Goal: Communication & Community: Answer question/provide support

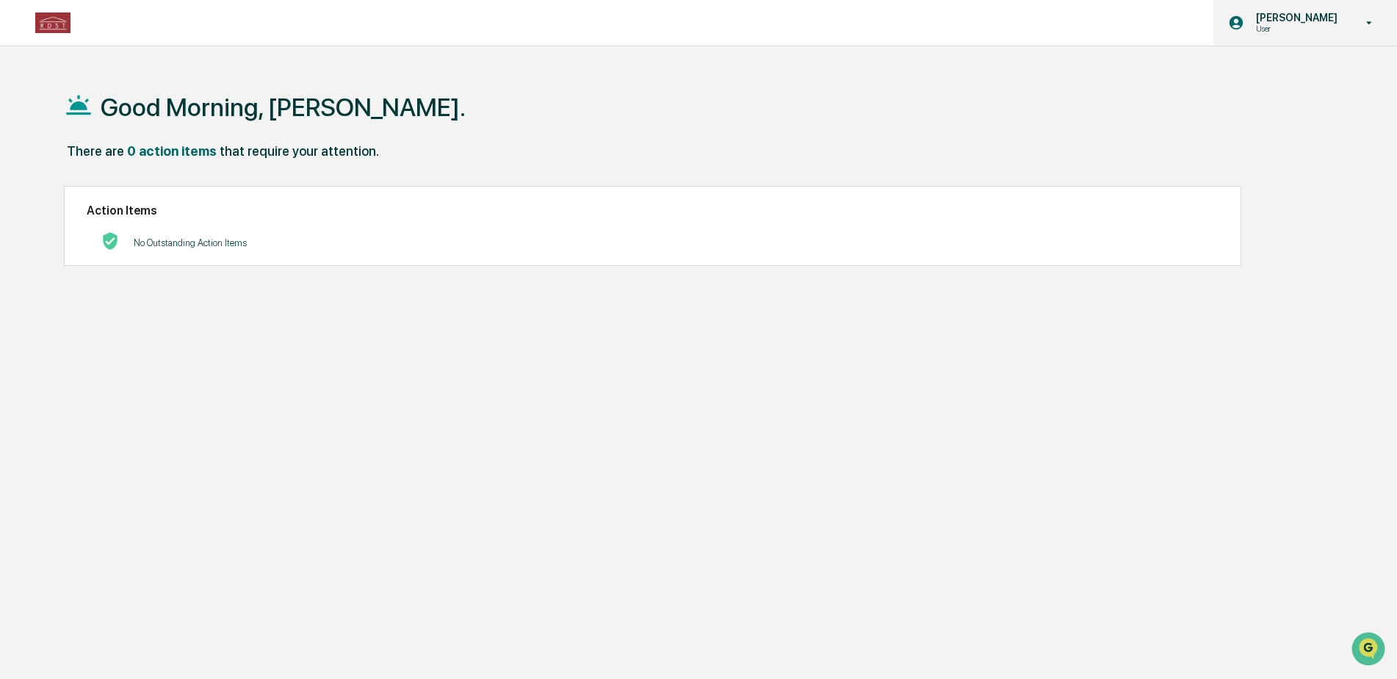
click at [1368, 23] on icon at bounding box center [1370, 23] width 26 height 14
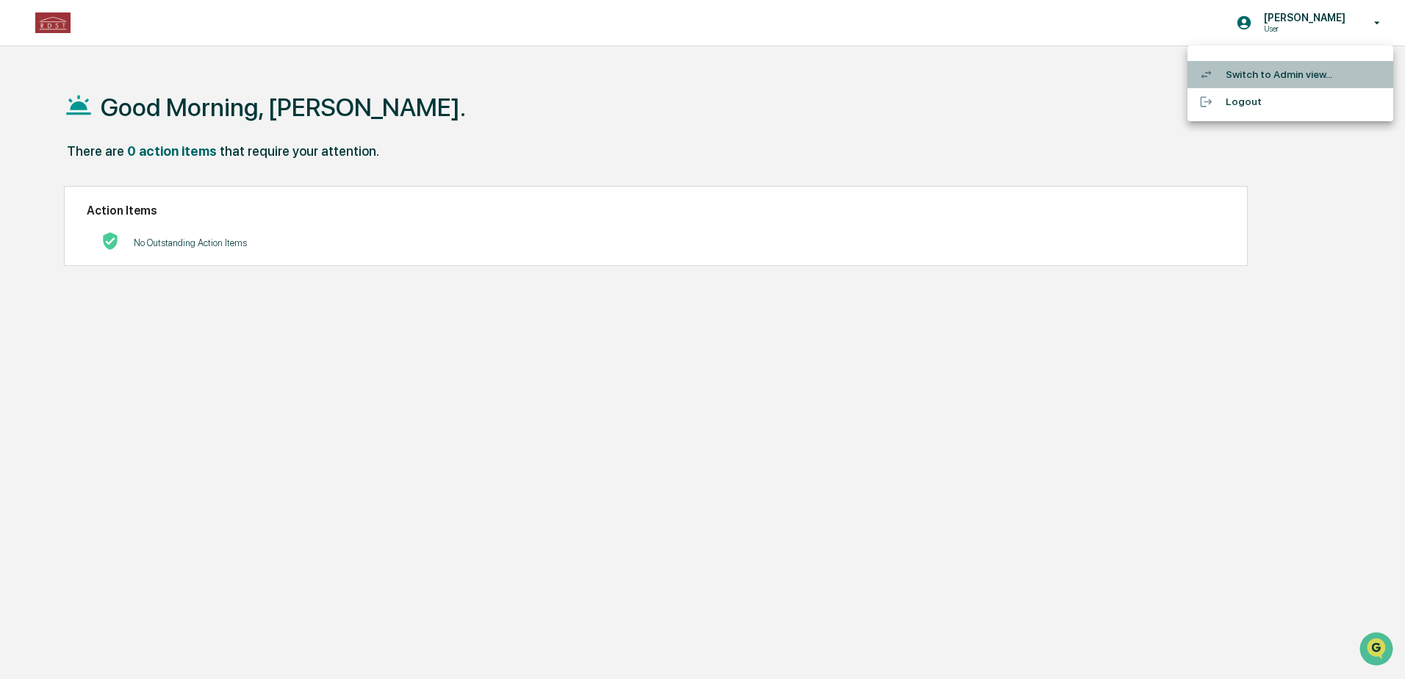
click at [1264, 75] on li "Switch to Admin view..." at bounding box center [1290, 74] width 206 height 27
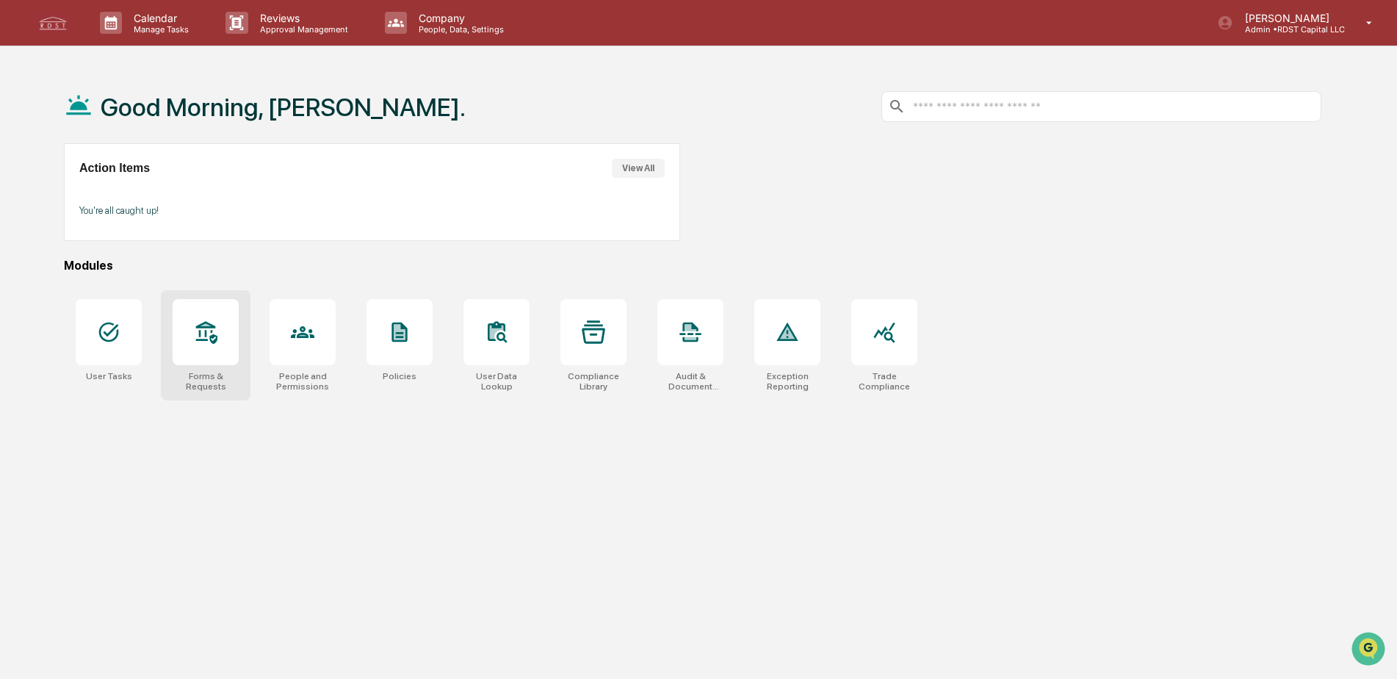
click at [201, 317] on div at bounding box center [206, 332] width 66 height 66
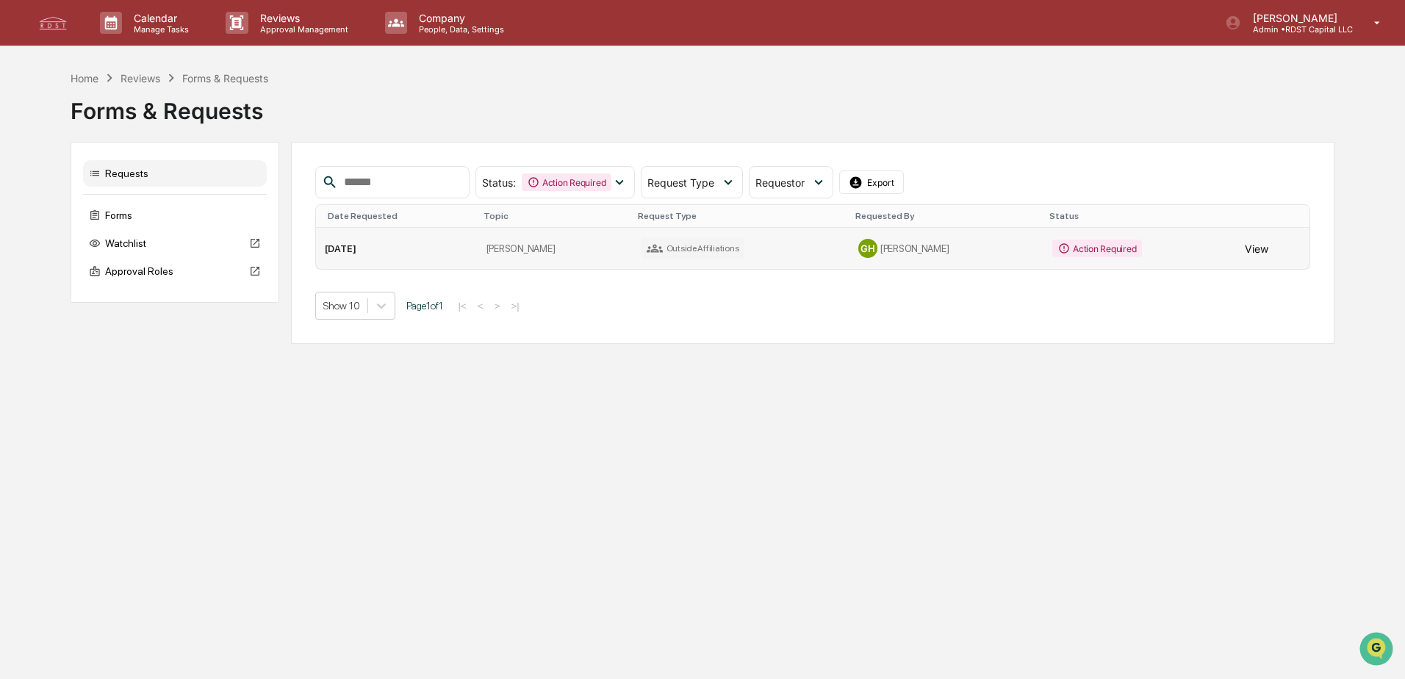
click at [1249, 248] on button "View" at bounding box center [1257, 248] width 24 height 29
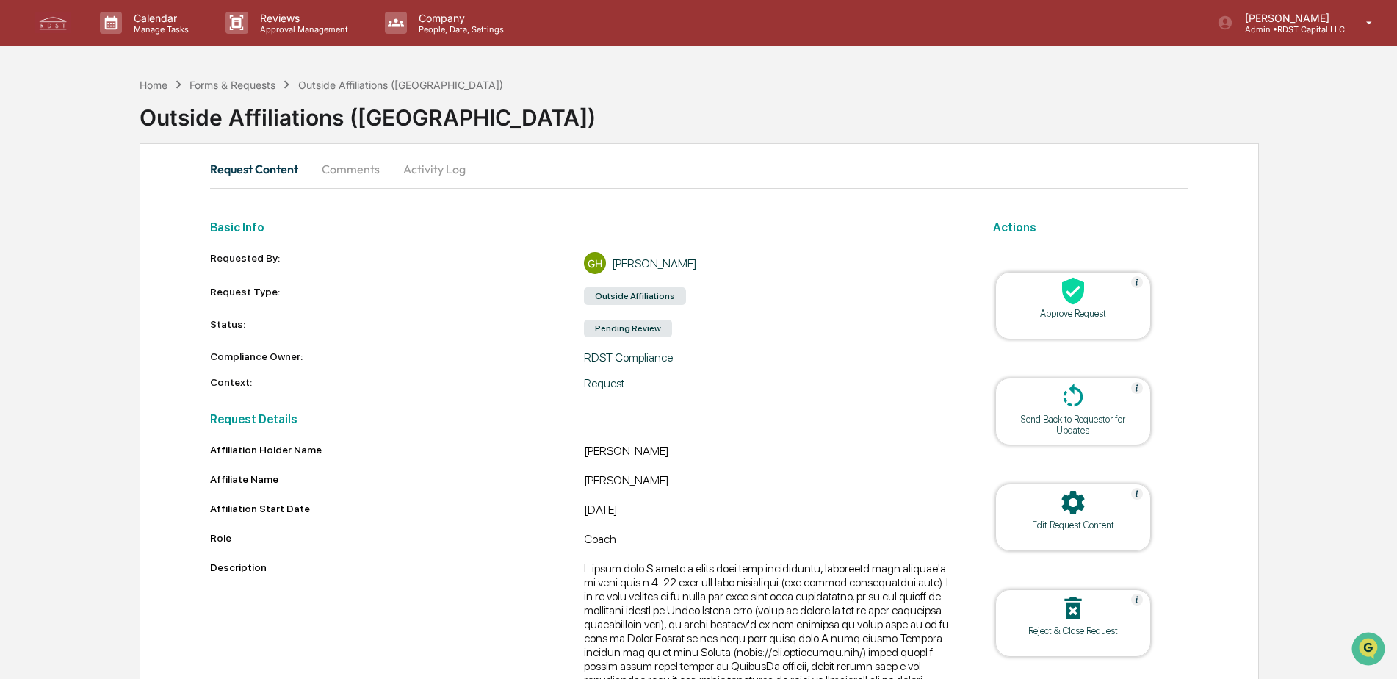
click at [1064, 295] on icon at bounding box center [1073, 291] width 22 height 27
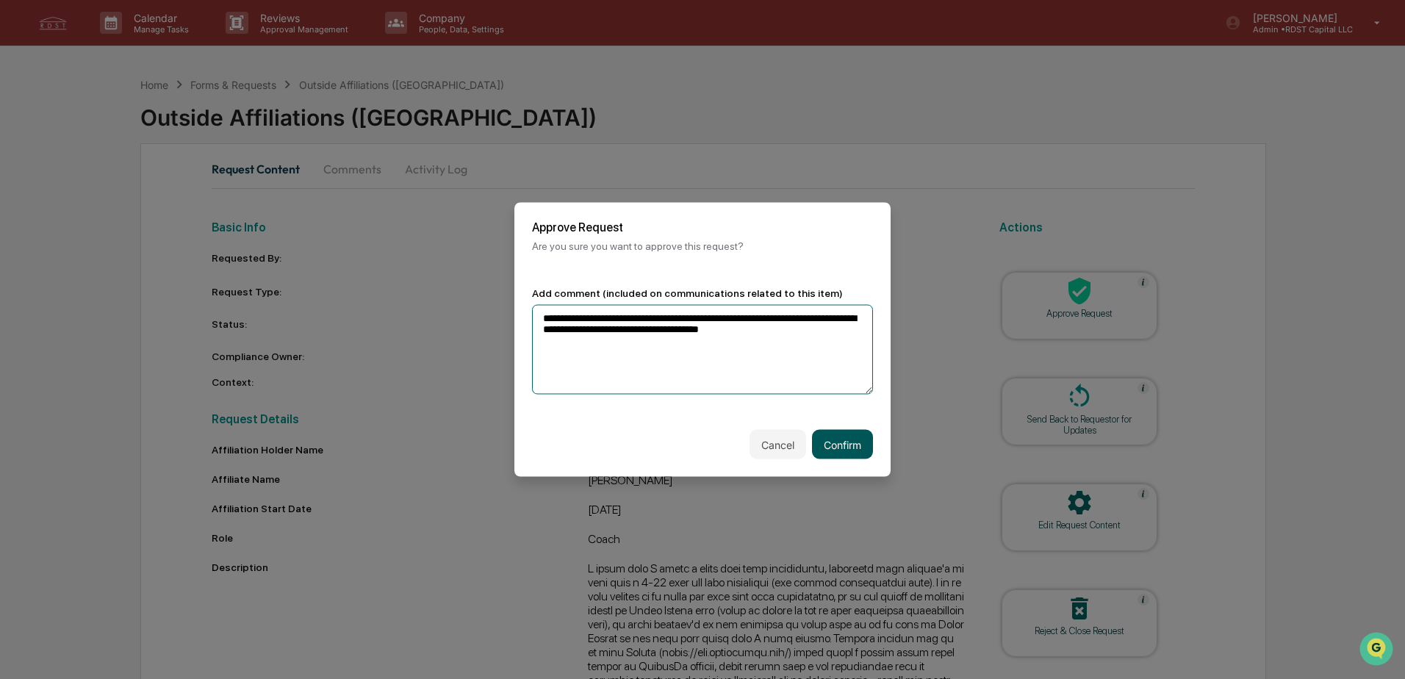
type textarea "**********"
click at [836, 441] on button "Confirm" at bounding box center [842, 444] width 61 height 29
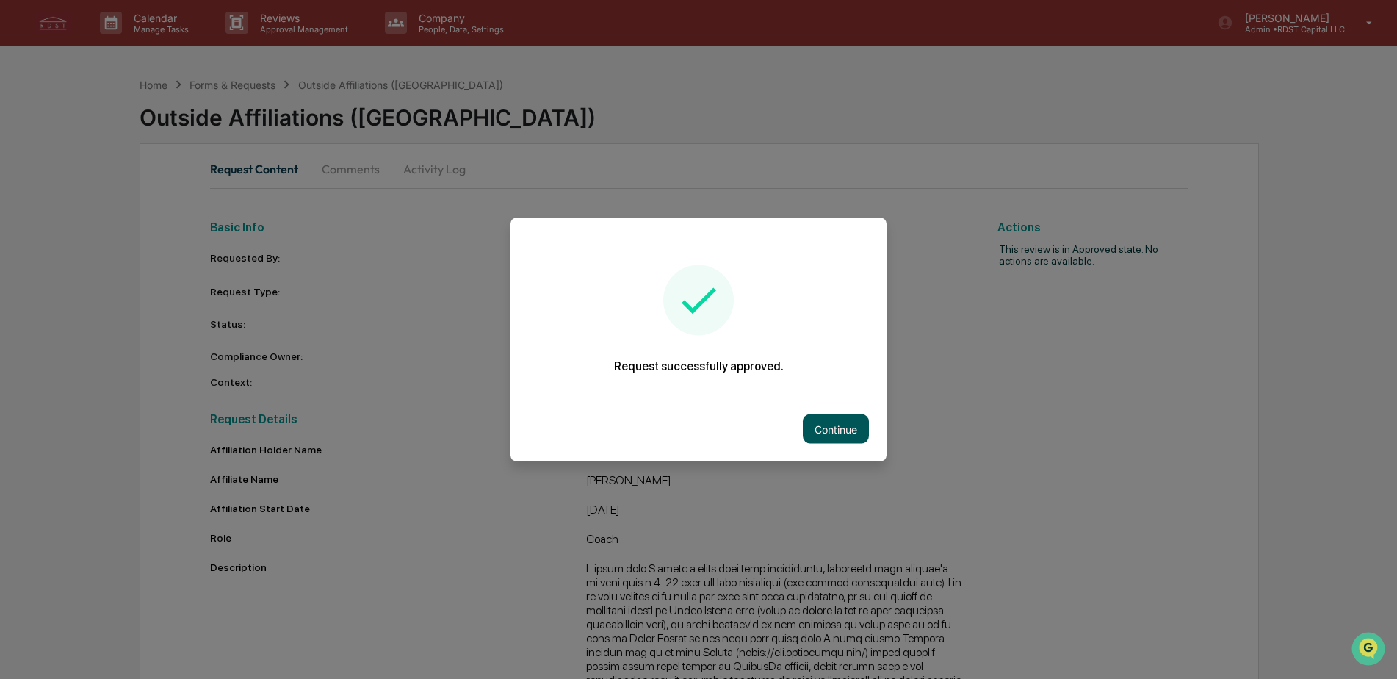
click at [833, 424] on button "Continue" at bounding box center [836, 428] width 66 height 29
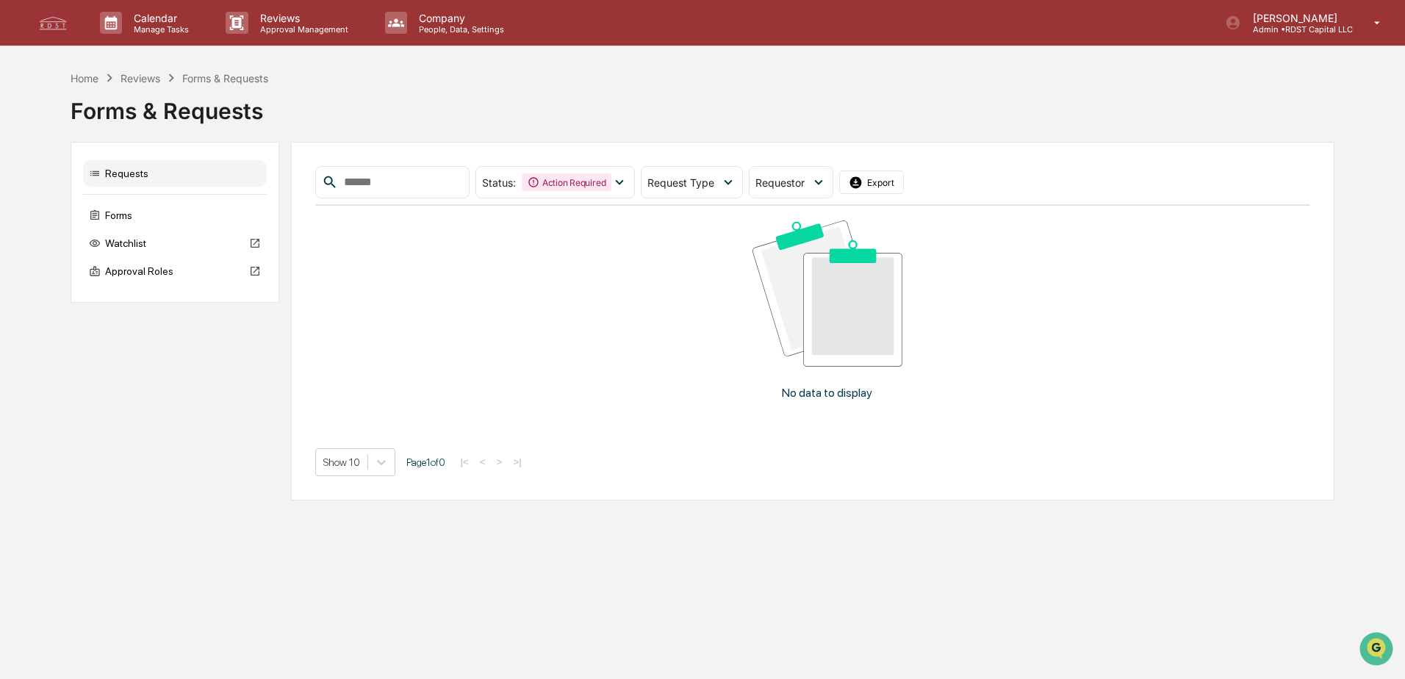
click at [117, 175] on div "Requests" at bounding box center [175, 173] width 184 height 26
click at [112, 212] on div "Forms" at bounding box center [175, 215] width 184 height 26
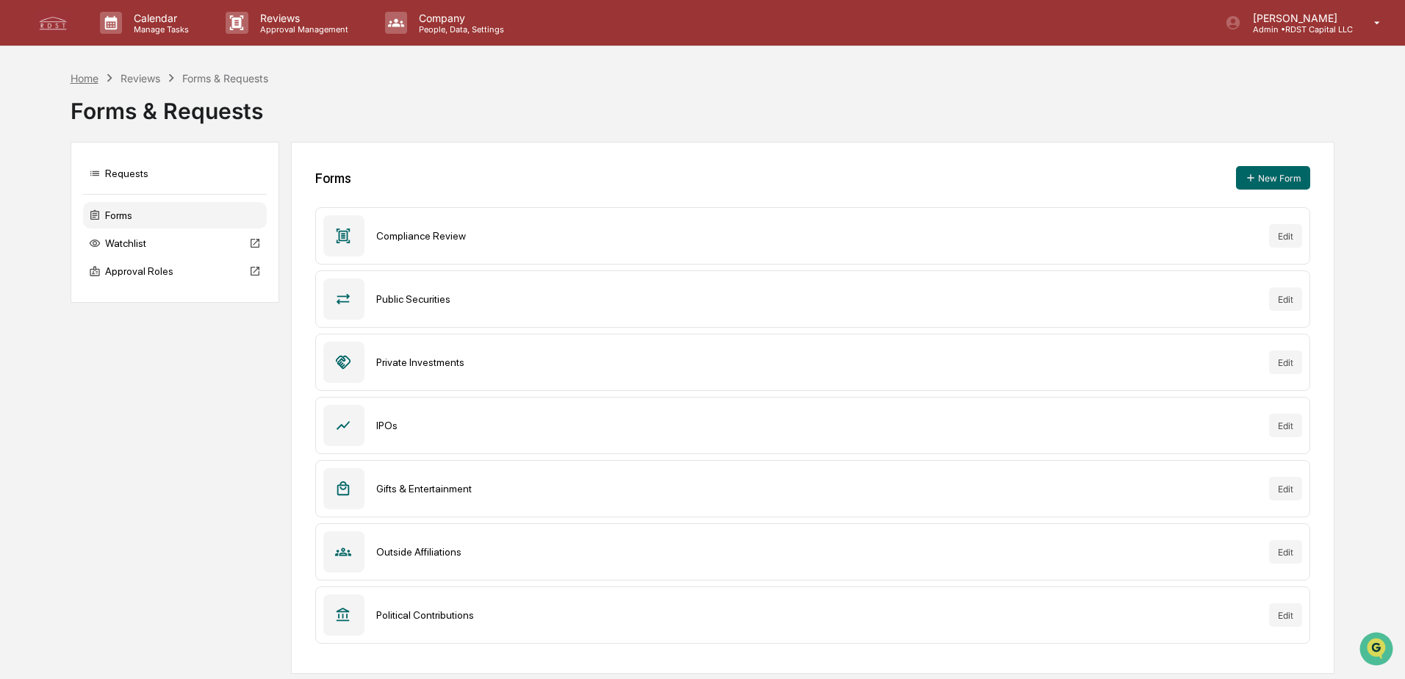
click at [90, 79] on div "Home" at bounding box center [85, 78] width 28 height 12
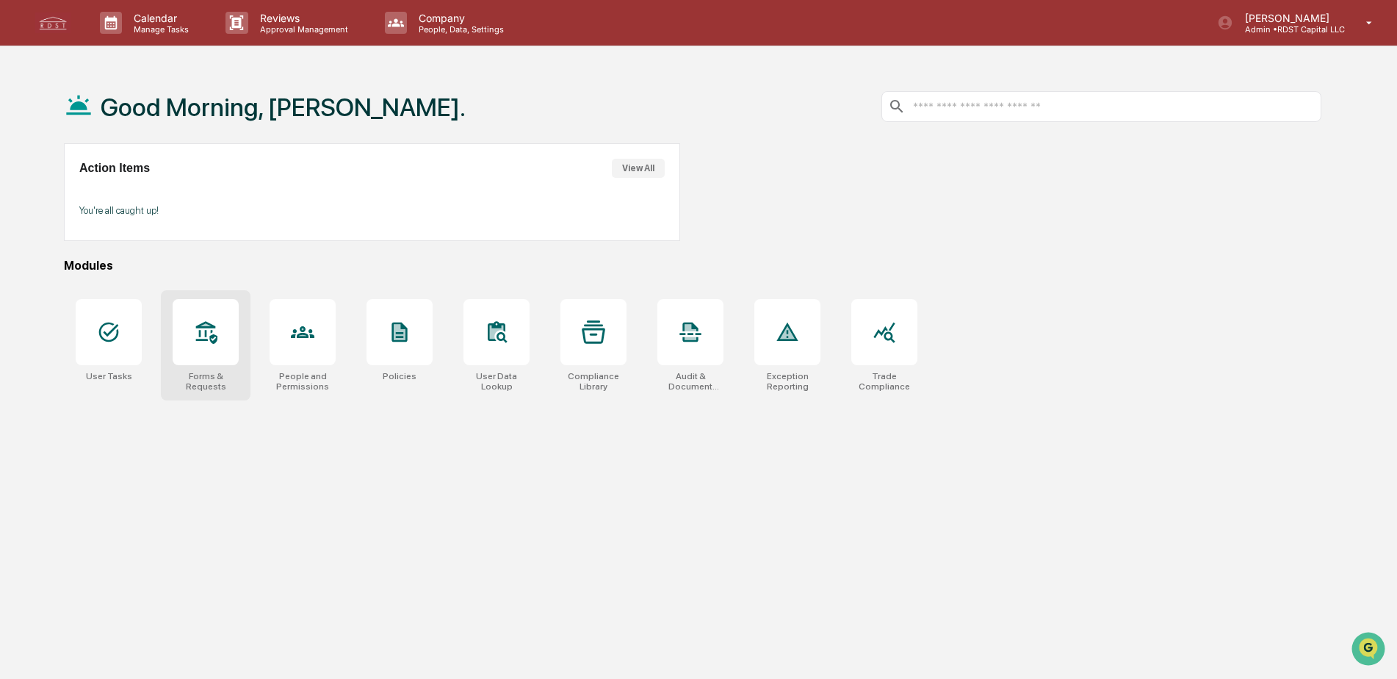
click at [206, 334] on icon at bounding box center [206, 332] width 21 height 23
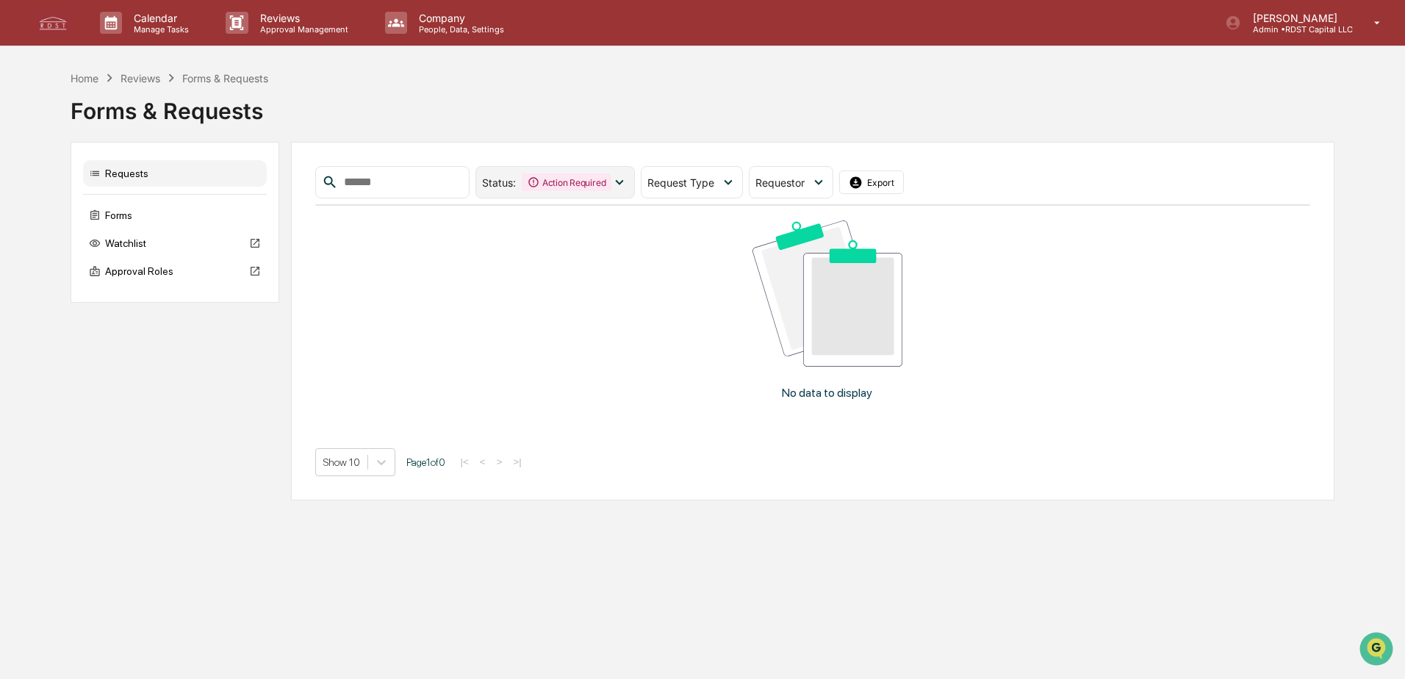
click at [567, 181] on div "Action Required" at bounding box center [567, 182] width 90 height 18
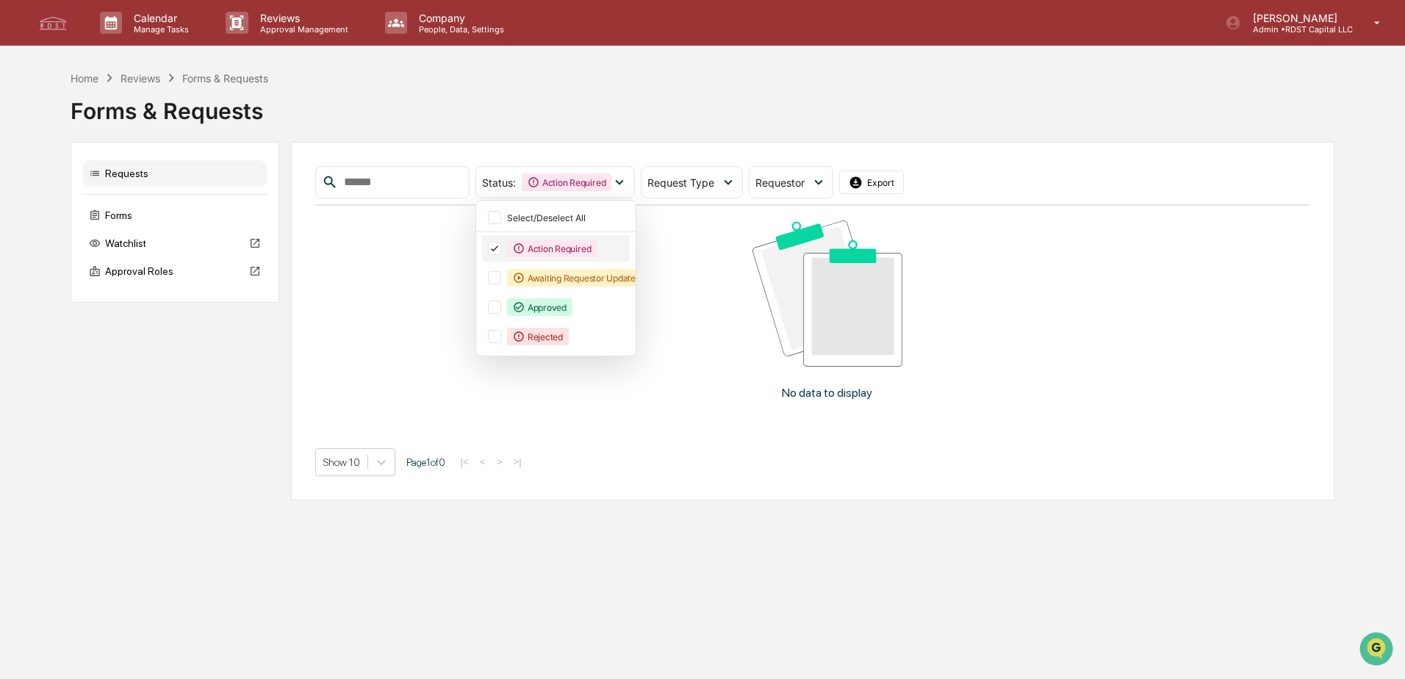
click at [572, 253] on div "Action Required" at bounding box center [552, 249] width 90 height 18
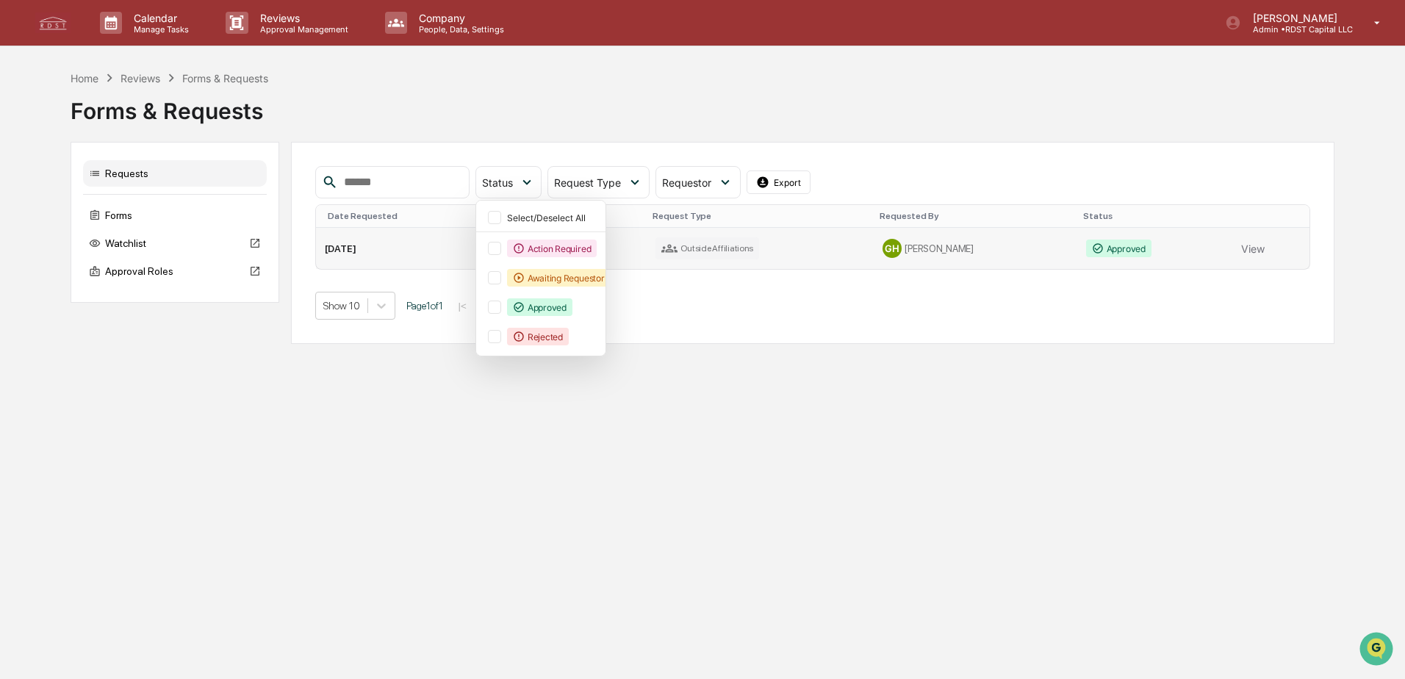
click at [1086, 243] on div "Approved" at bounding box center [1118, 249] width 65 height 18
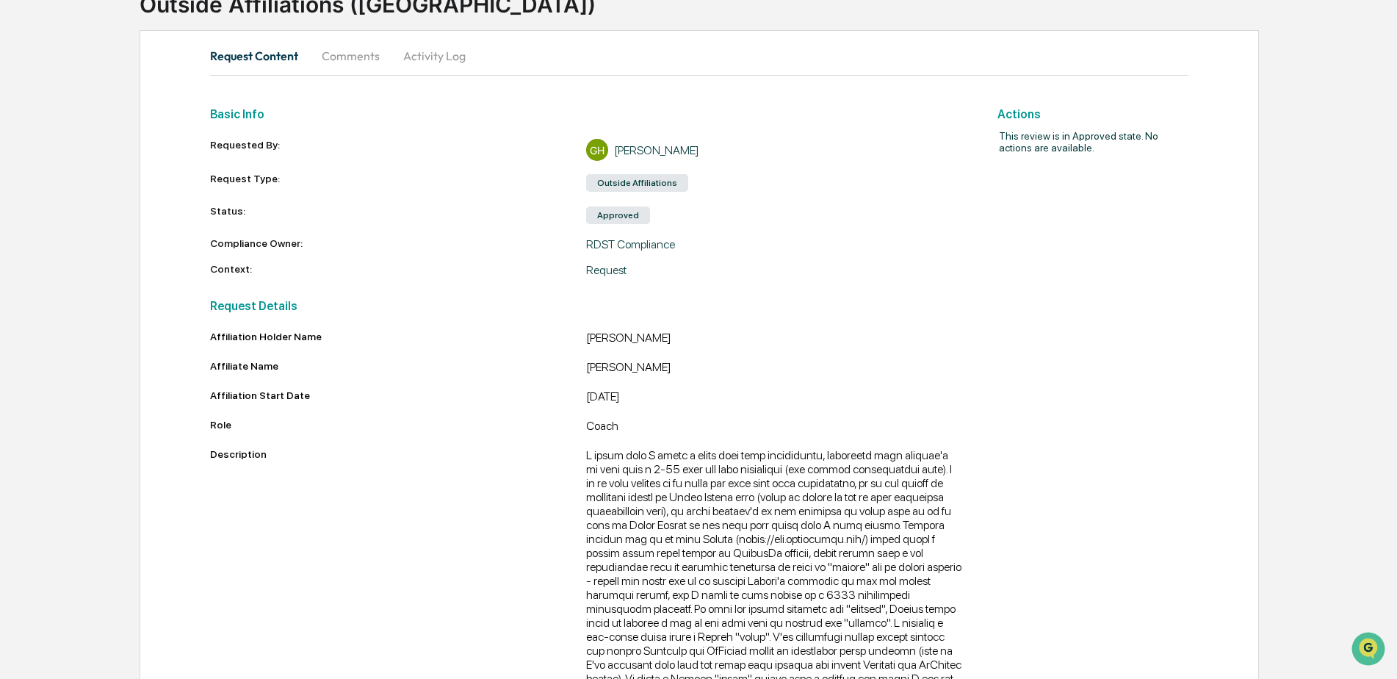
scroll to position [263, 0]
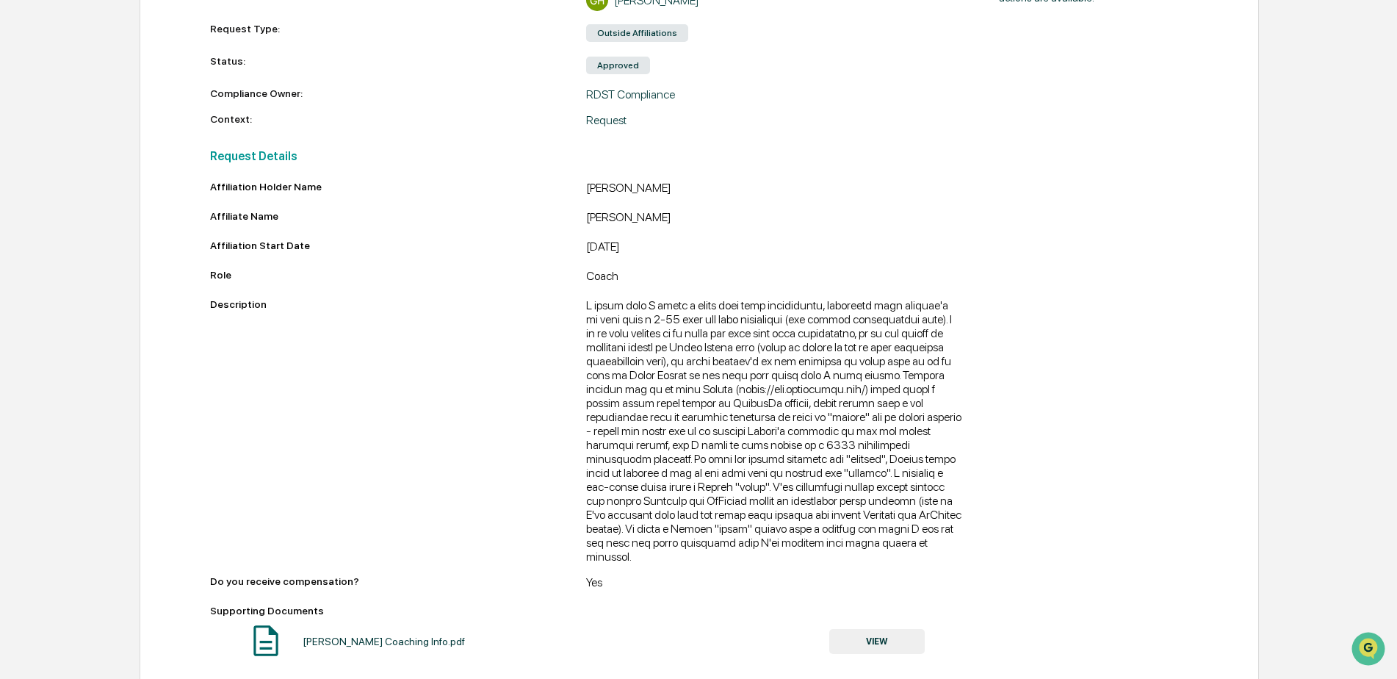
click at [880, 629] on button "VIEW" at bounding box center [877, 641] width 96 height 25
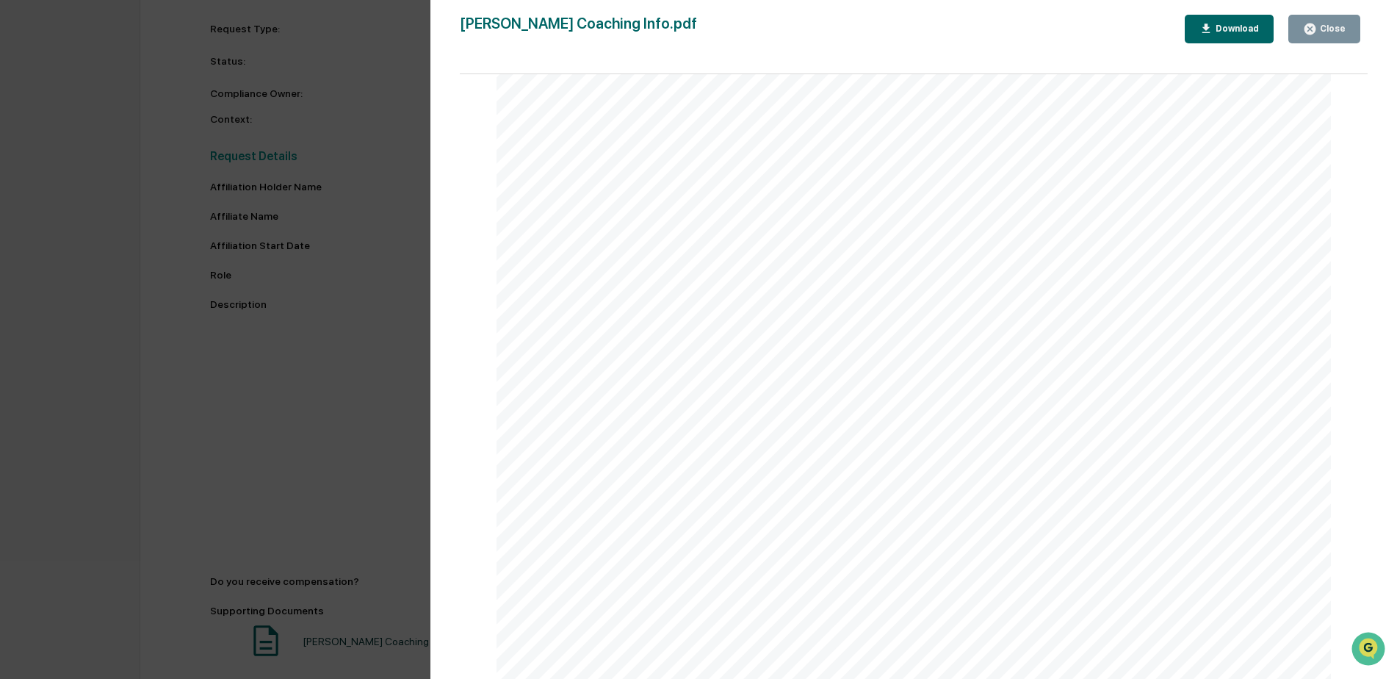
scroll to position [913, 0]
click at [272, 438] on div "Version History 09/06/2025, 01:50 PM Gregory Hirshman Leland Coaching Info.pdf …" at bounding box center [698, 339] width 1397 height 679
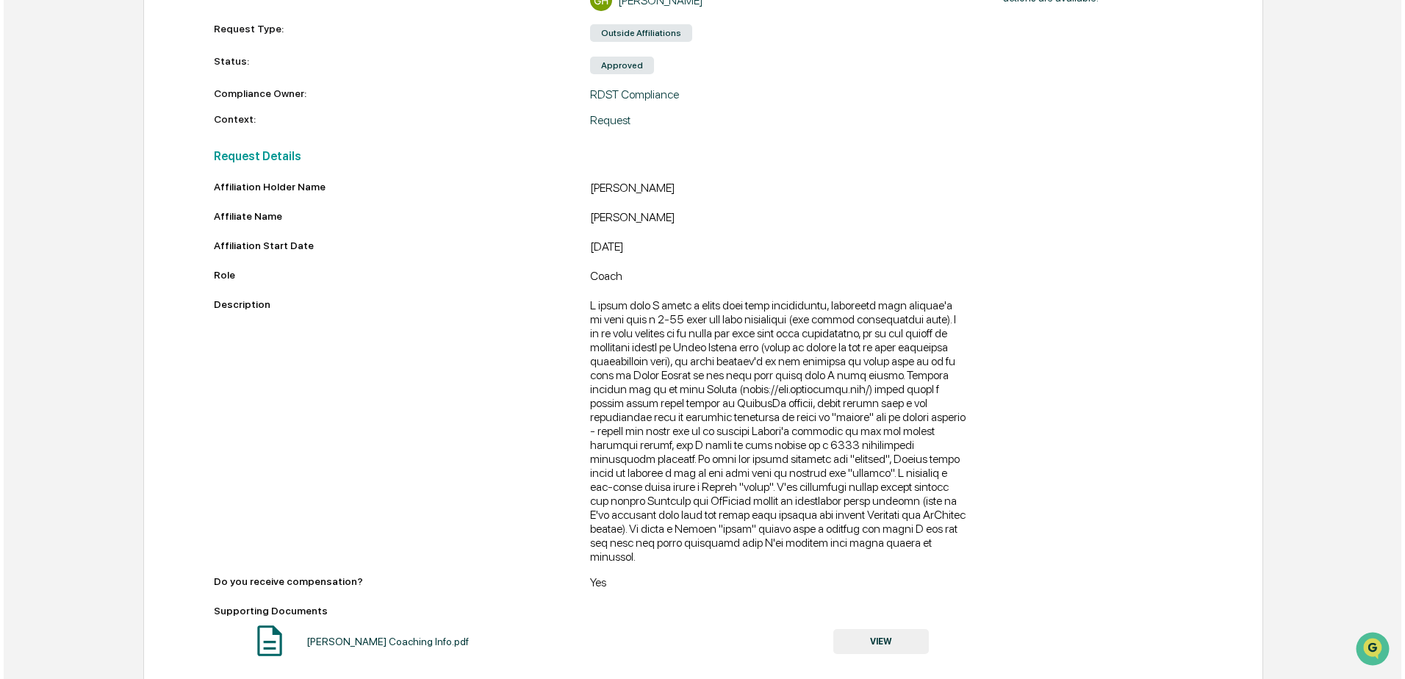
scroll to position [0, 0]
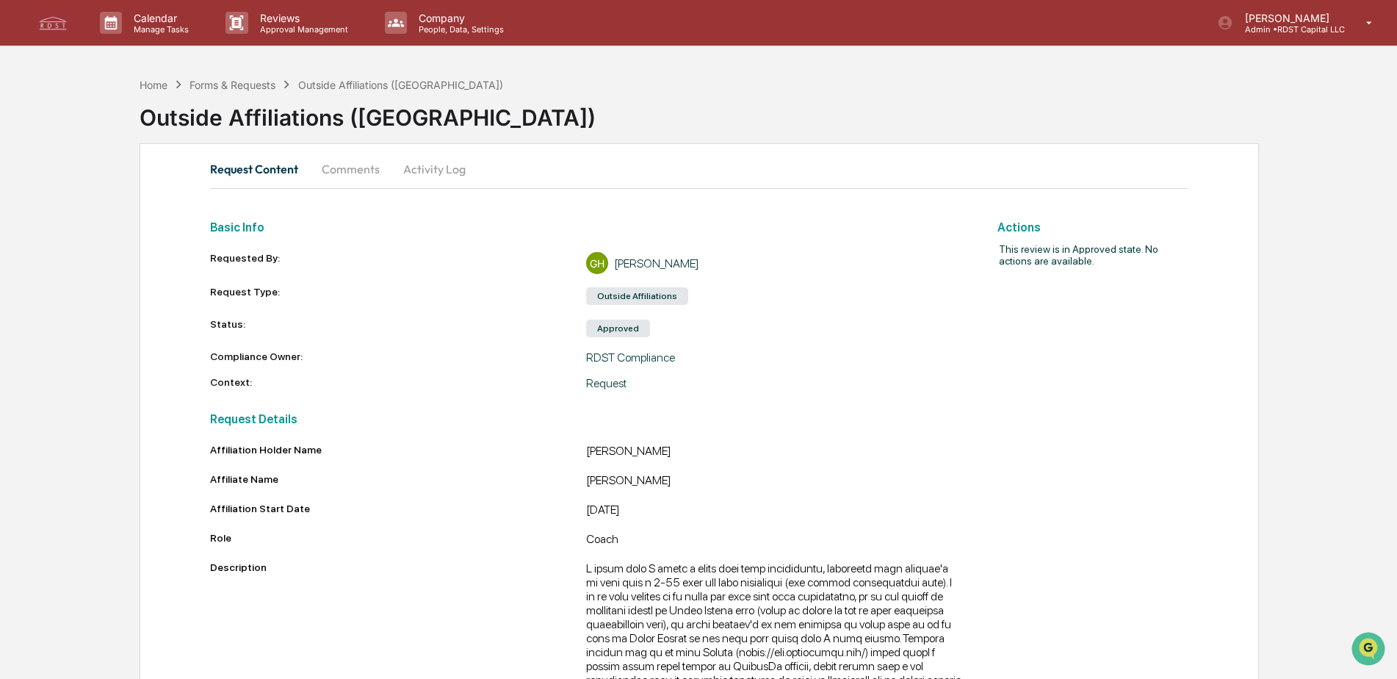
click at [335, 171] on button "Comments" at bounding box center [351, 168] width 82 height 35
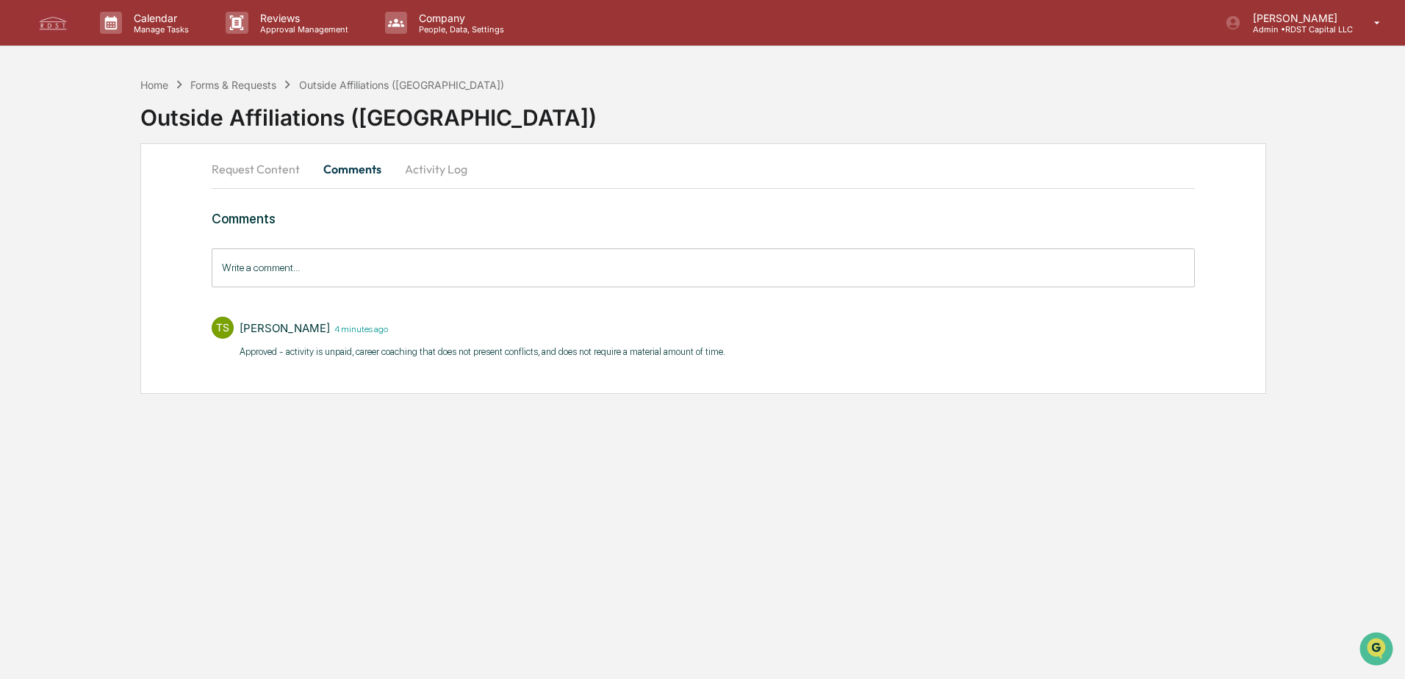
click at [329, 352] on p "Approved - activity is unpaid, career coaching that does not present conflicts,…" at bounding box center [483, 352] width 486 height 15
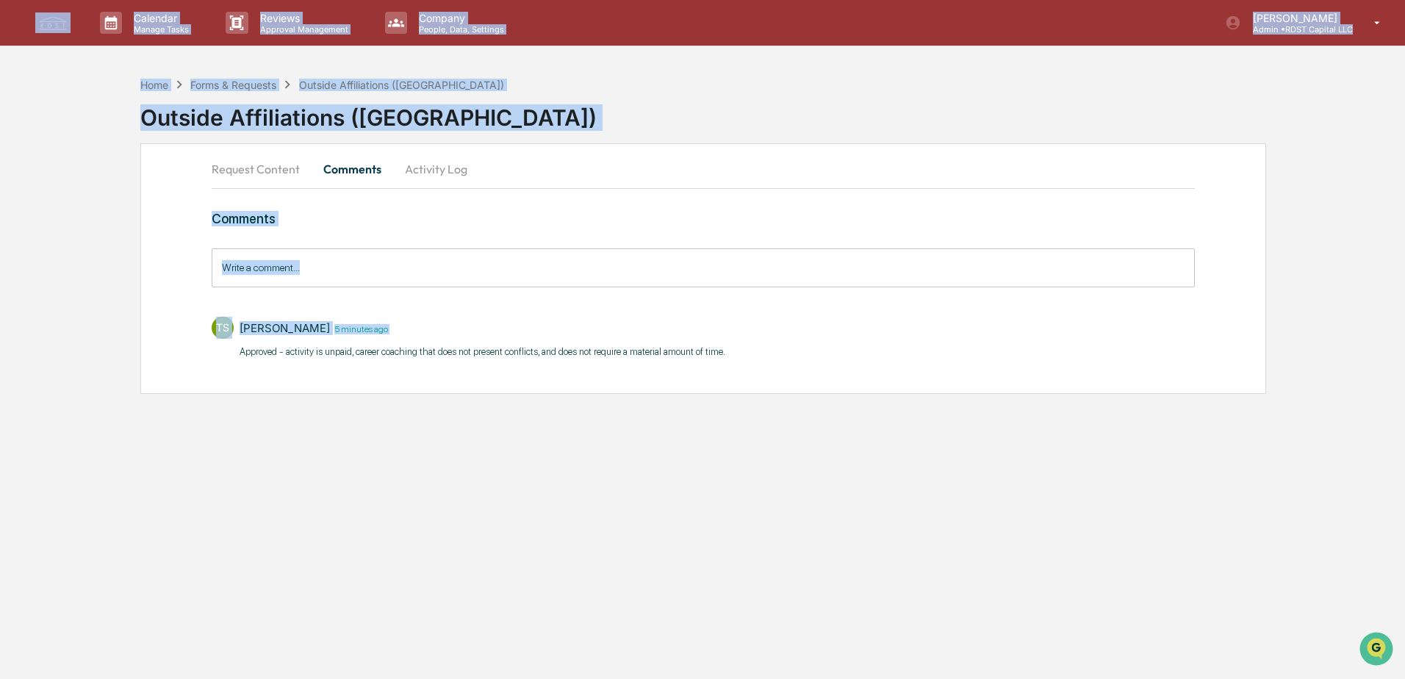
click at [329, 352] on p "Approved - activity is unpaid, career coaching that does not present conflicts,…" at bounding box center [483, 352] width 486 height 15
drag, startPoint x: 329, startPoint y: 352, endPoint x: 254, endPoint y: 372, distance: 77.7
click at [244, 385] on div "Request Content Comments Activity Log Comments Write a comment... Write a comme…" at bounding box center [703, 268] width 1126 height 251
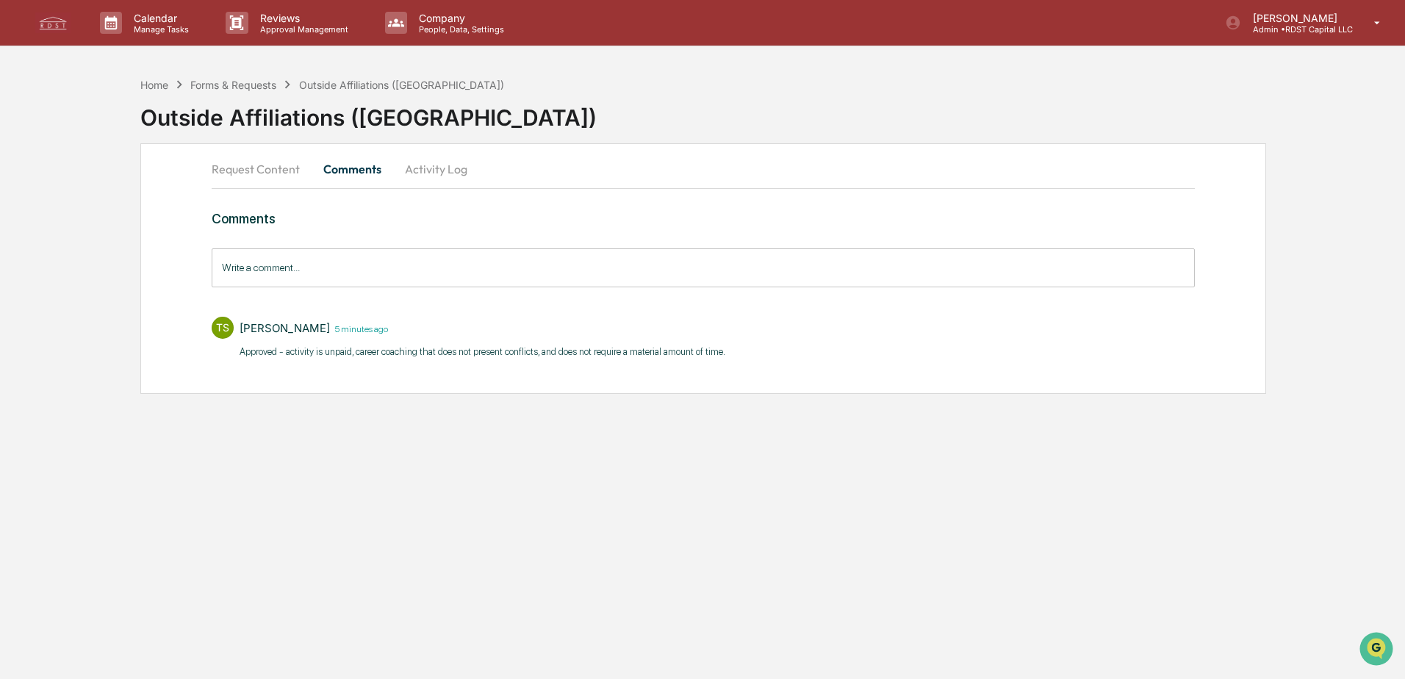
click at [339, 349] on p "Approved - activity is unpaid, career coaching that does not present conflicts,…" at bounding box center [483, 352] width 486 height 15
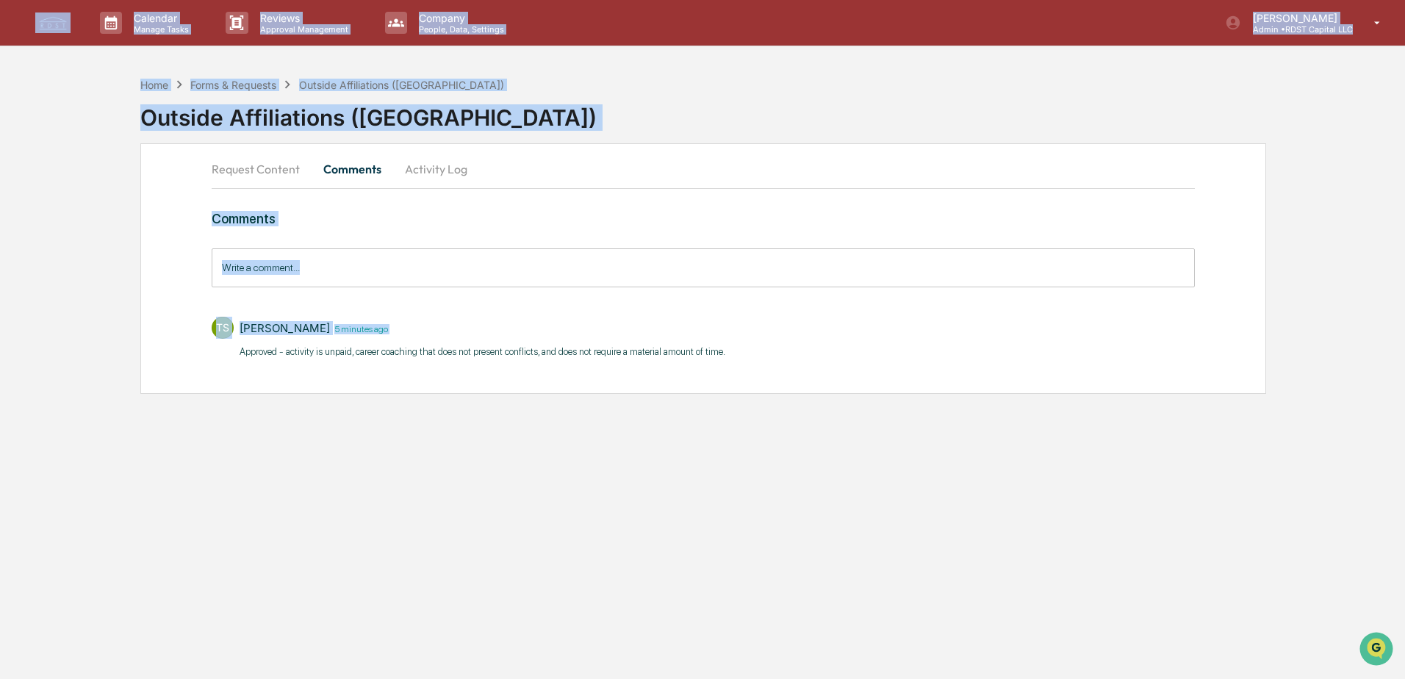
click at [339, 349] on p "Approved - activity is unpaid, career coaching that does not present conflicts,…" at bounding box center [483, 352] width 486 height 15
drag, startPoint x: 339, startPoint y: 349, endPoint x: 259, endPoint y: 446, distance: 125.8
click at [259, 446] on div "Calendar Manage Tasks Reviews Approval Management Company People, Data, Setting…" at bounding box center [702, 339] width 1405 height 679
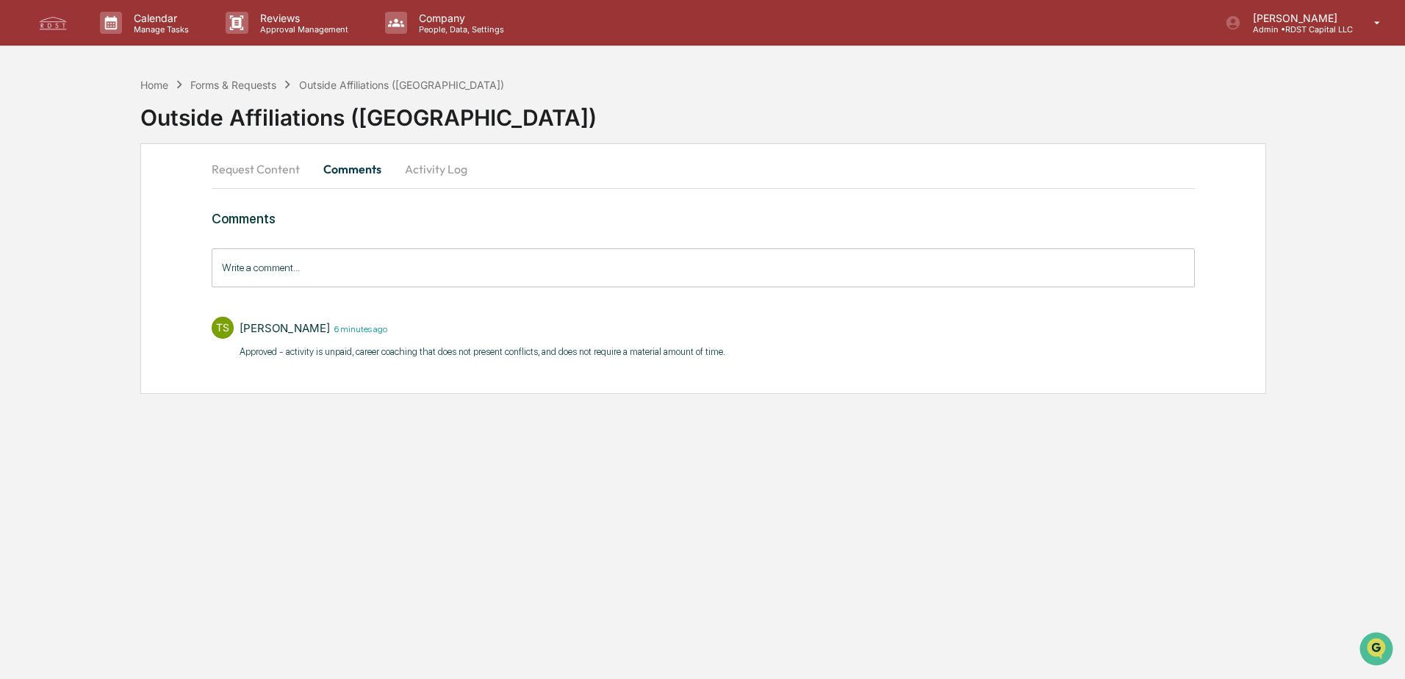
click at [362, 325] on time "6 minutes ago" at bounding box center [358, 328] width 57 height 12
click at [432, 171] on button "Activity Log" at bounding box center [436, 168] width 86 height 35
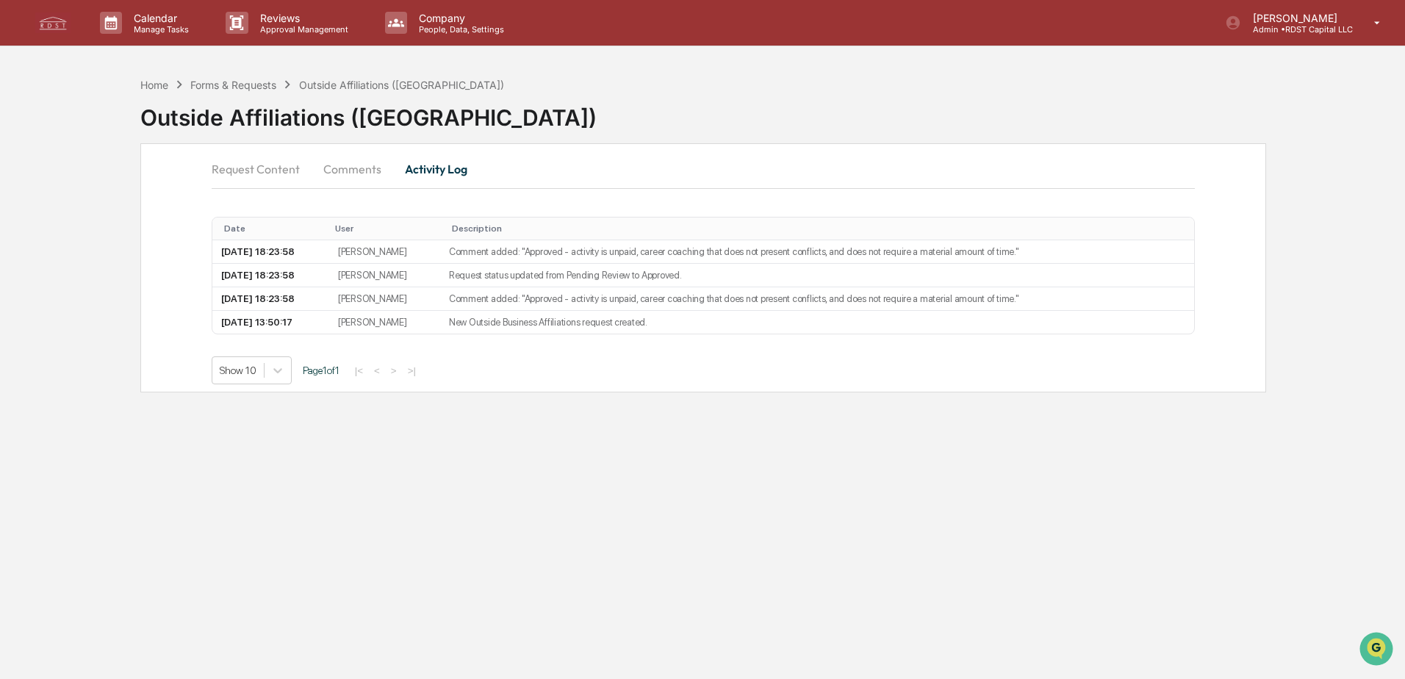
click at [345, 174] on button "Comments" at bounding box center [353, 168] width 82 height 35
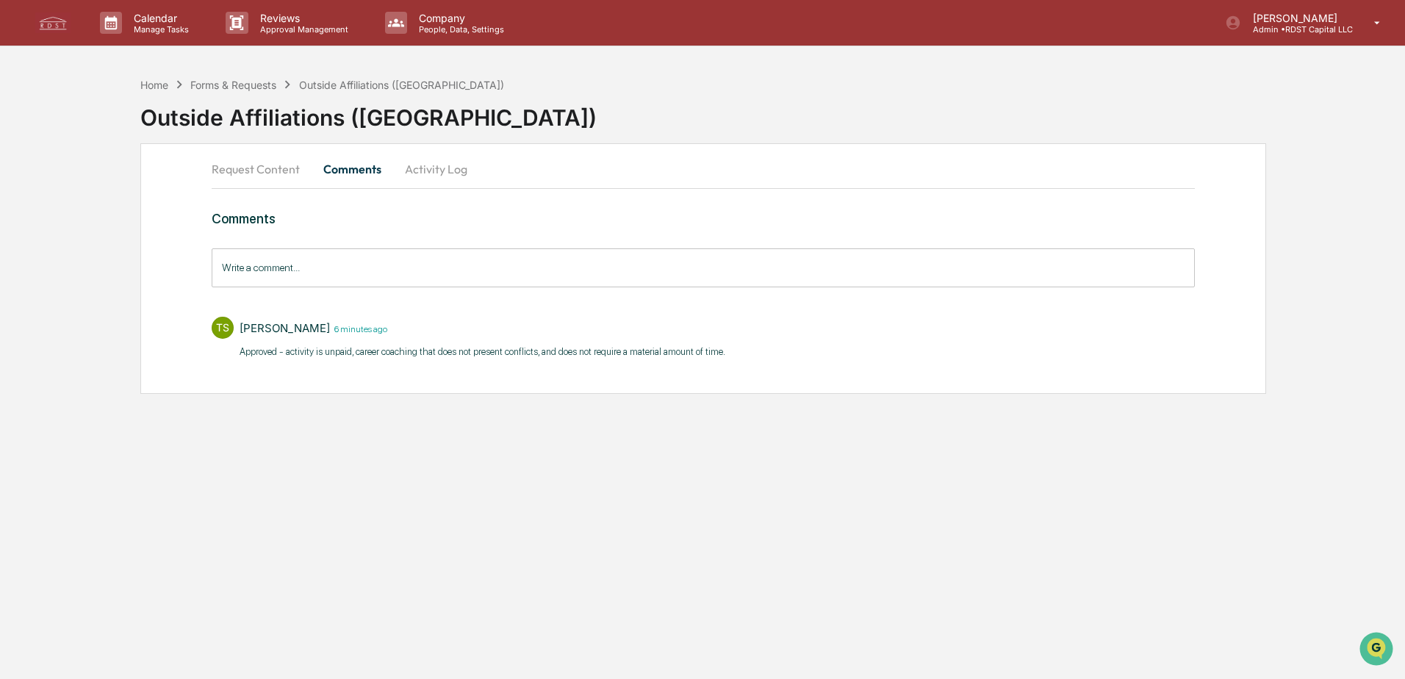
click at [372, 328] on time "6 minutes ago" at bounding box center [358, 328] width 57 height 12
click at [428, 339] on div "Tyler Schoenberg 6 minutes ago" at bounding box center [483, 328] width 486 height 23
click at [335, 272] on input "Write a comment..." at bounding box center [703, 267] width 983 height 39
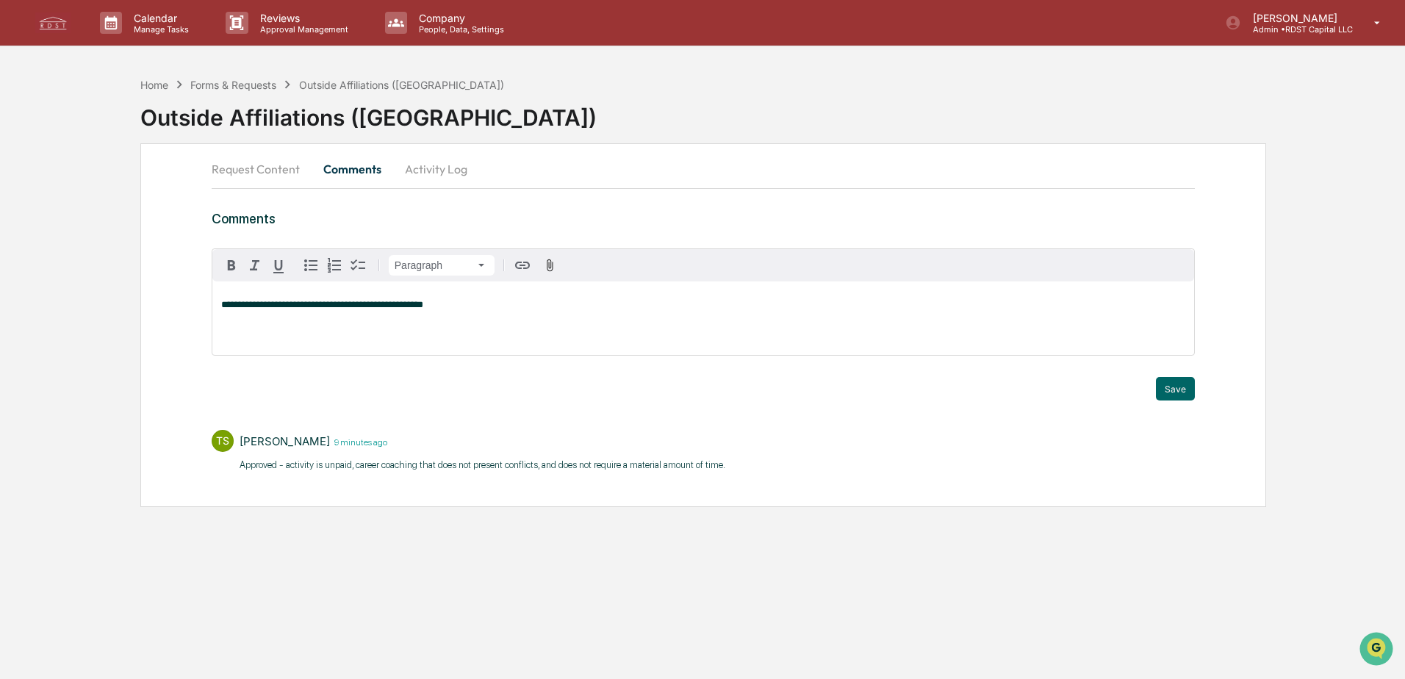
click at [380, 303] on span "**********" at bounding box center [322, 305] width 202 height 10
copy span "**********"
click at [1096, 302] on p "**********" at bounding box center [703, 305] width 964 height 10
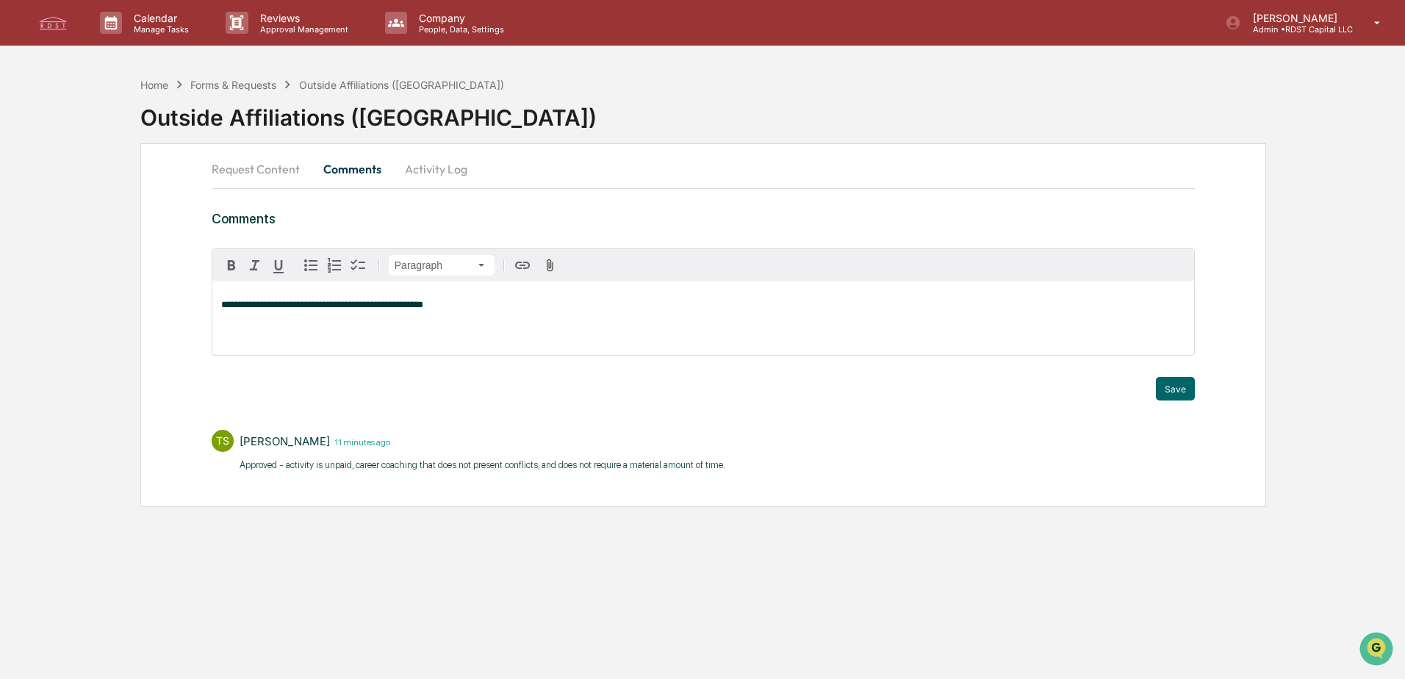
click at [356, 307] on span "**********" at bounding box center [322, 305] width 202 height 10
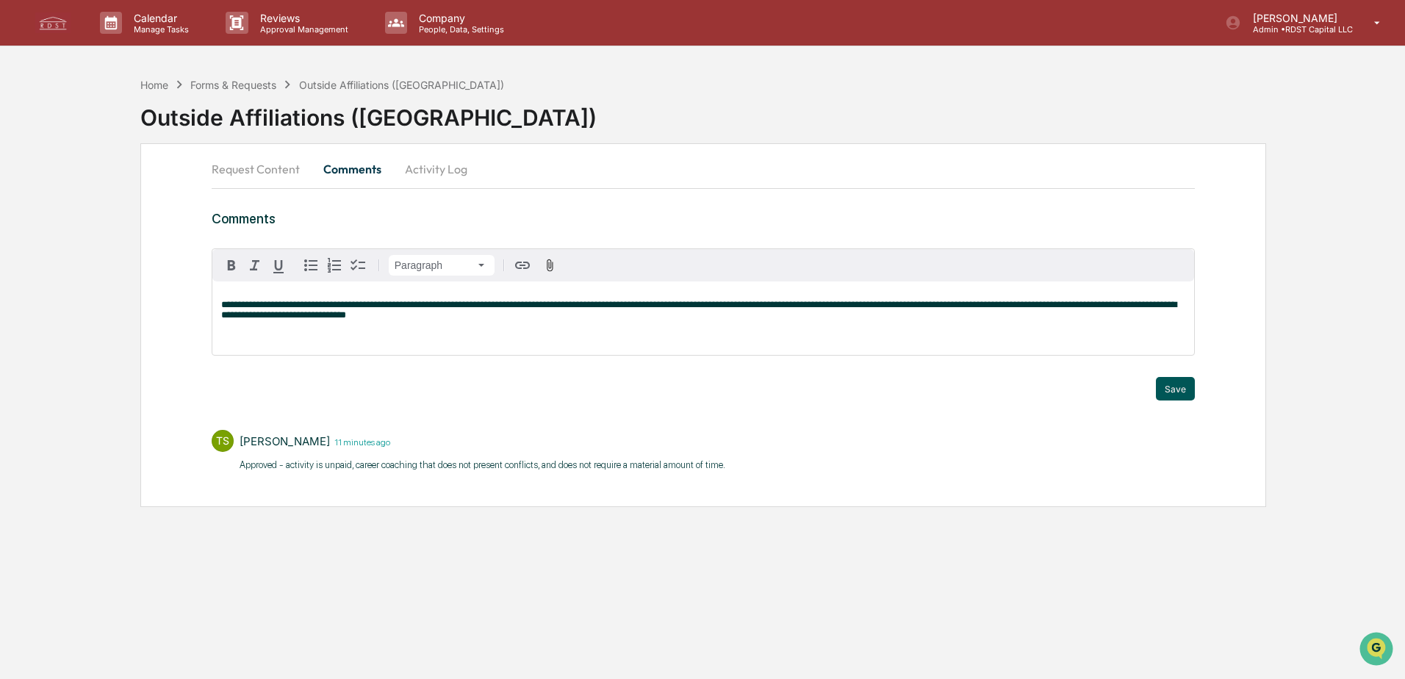
click at [1180, 385] on button "Save" at bounding box center [1175, 389] width 39 height 24
